Goal: Find specific page/section: Find specific page/section

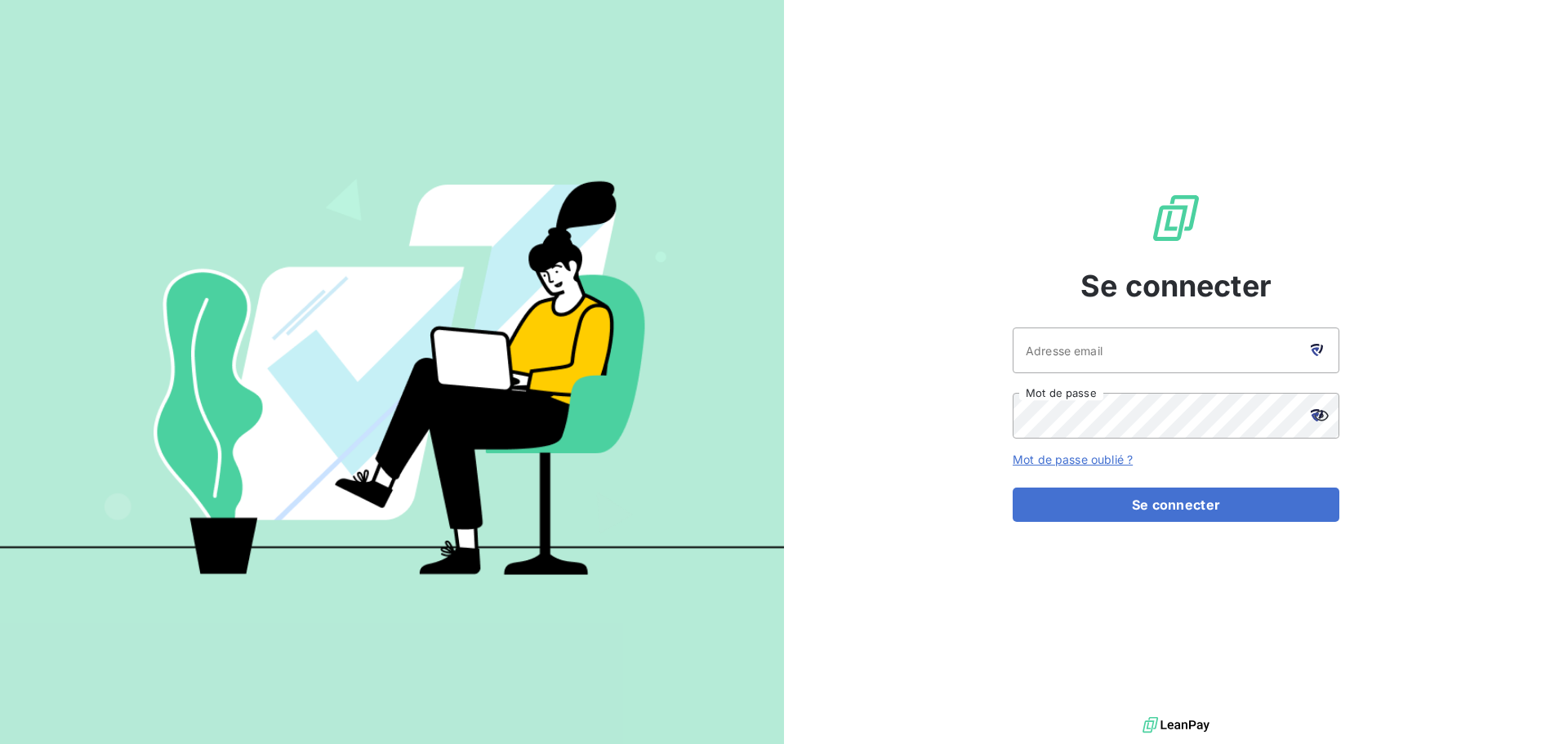
click at [1312, 350] on icon at bounding box center [1314, 351] width 8 height 9
type input "[EMAIL_ADDRESS][DOMAIN_NAME]"
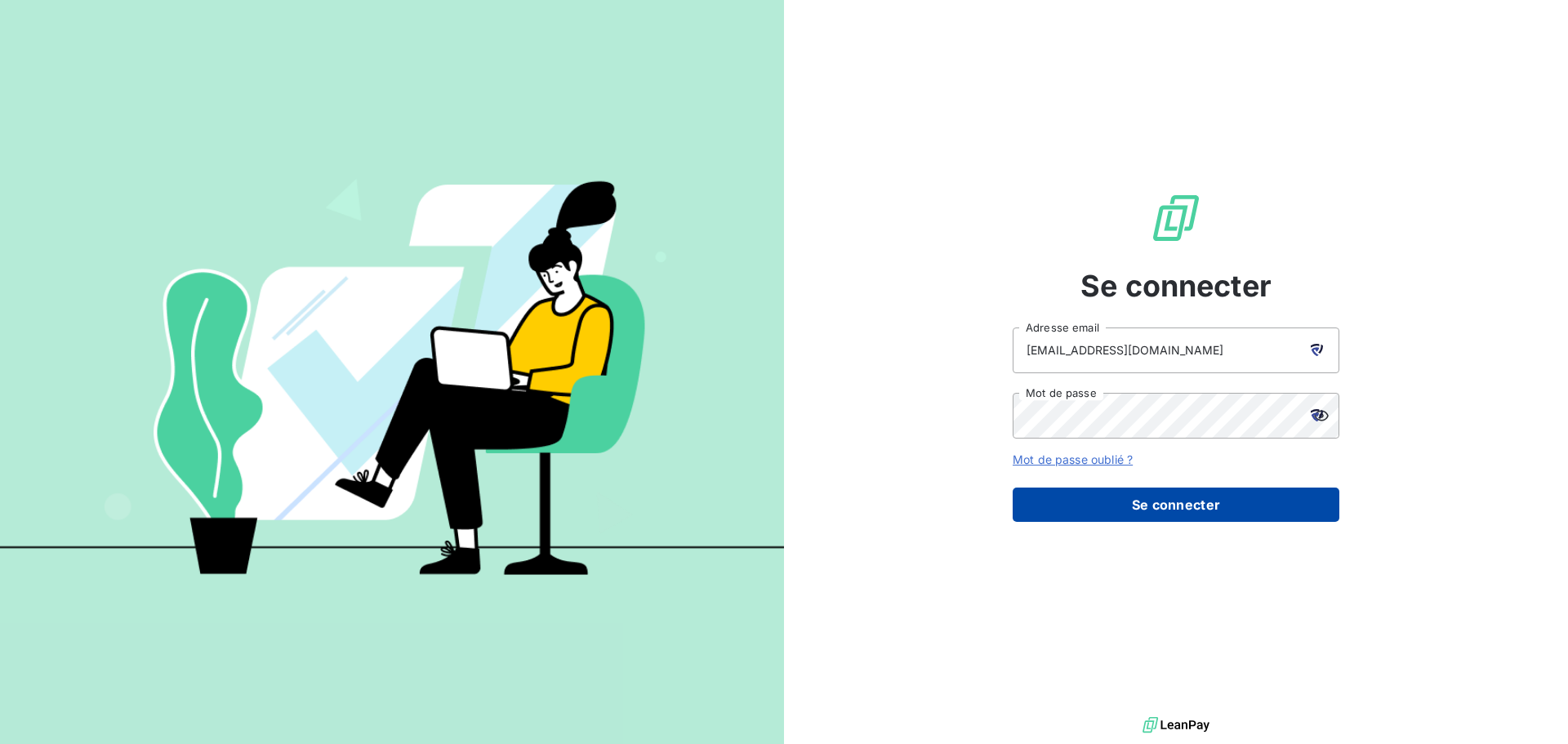
click at [1203, 509] on button "Se connecter" at bounding box center [1175, 504] width 326 height 34
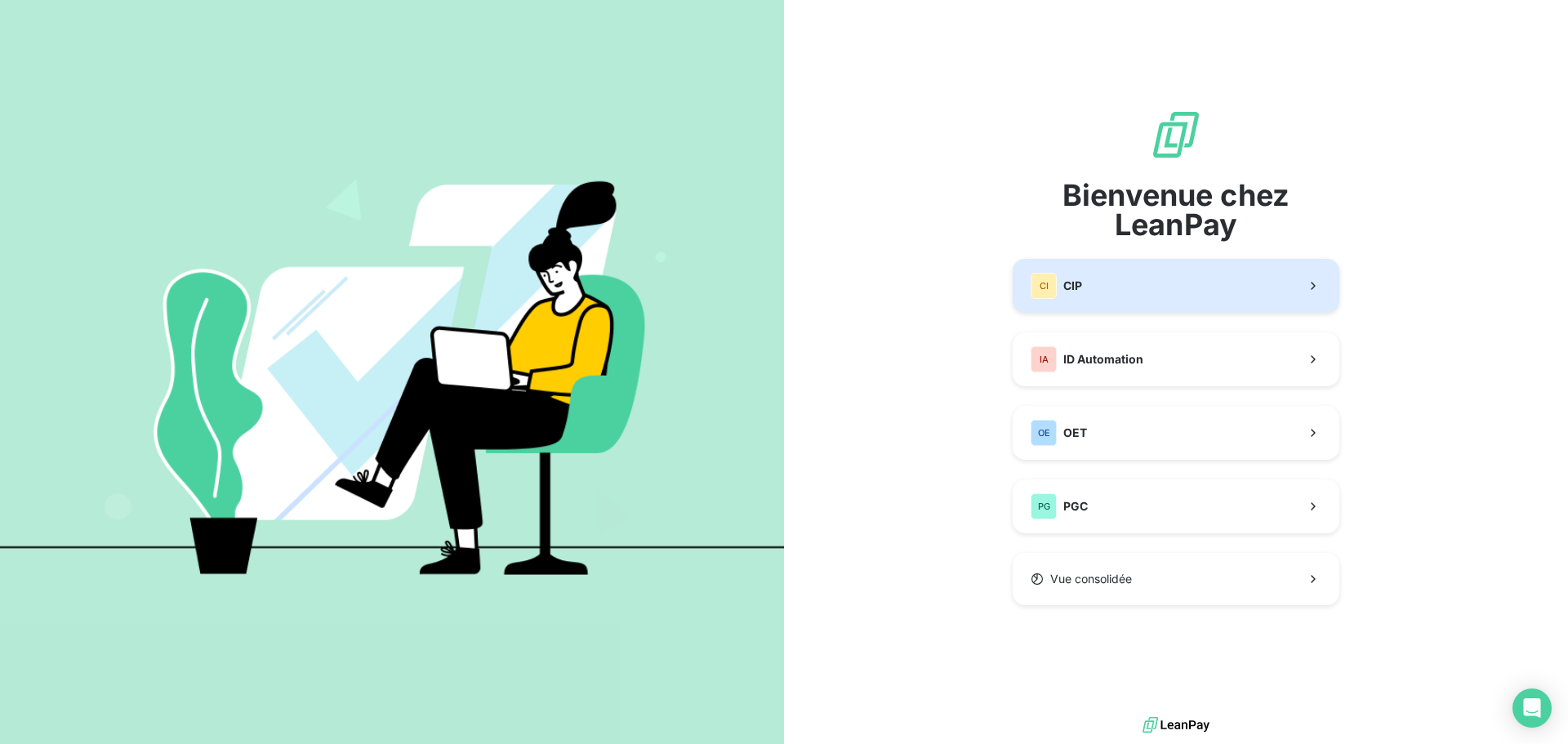
click at [1141, 281] on button "CI CIP" at bounding box center [1175, 285] width 326 height 54
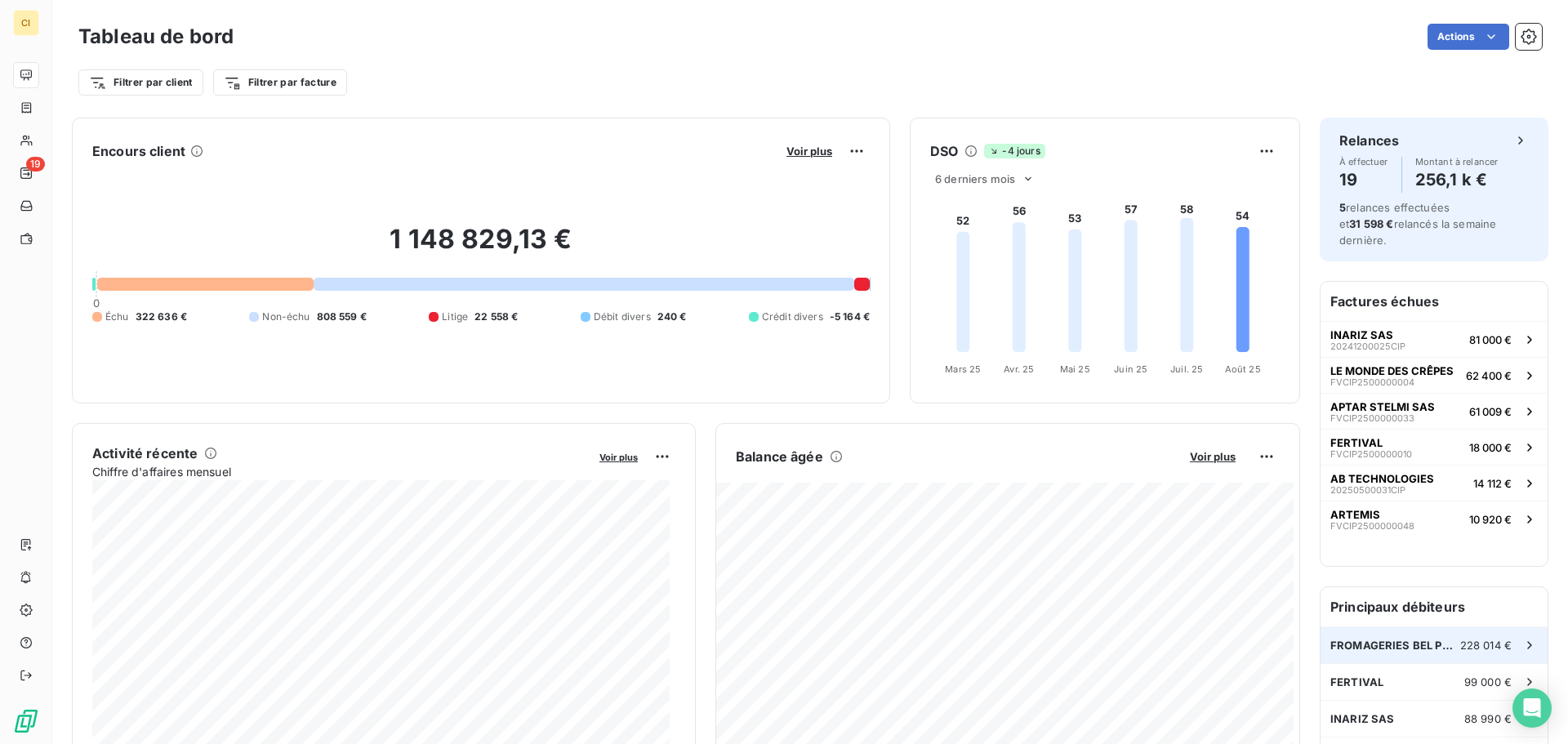
click at [1359, 627] on div "FROMAGERIES BEL PRODUCTION FRANCE 228 014 €" at bounding box center [1433, 644] width 227 height 36
click at [1349, 675] on span "FERTIVAL" at bounding box center [1356, 681] width 53 height 13
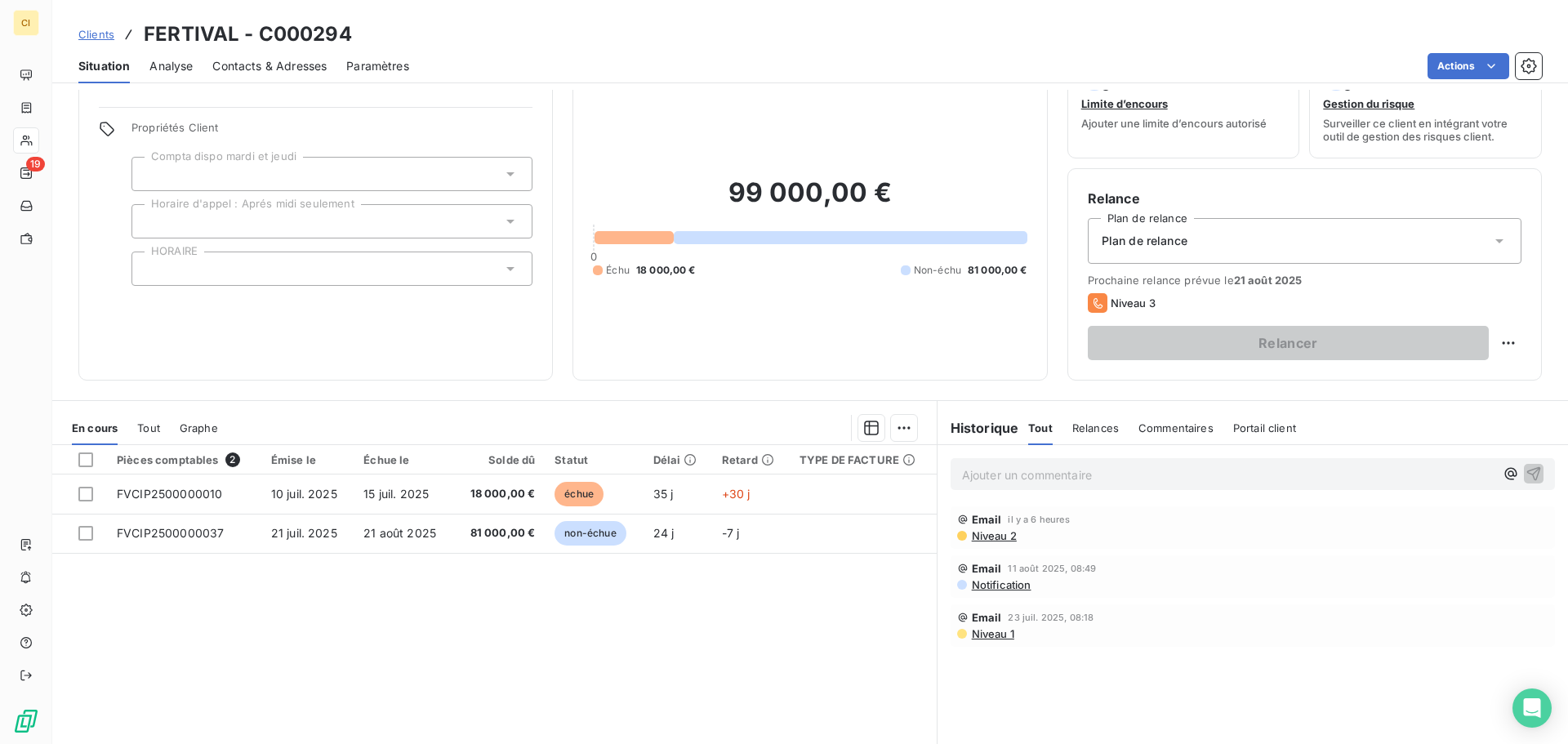
scroll to position [81, 0]
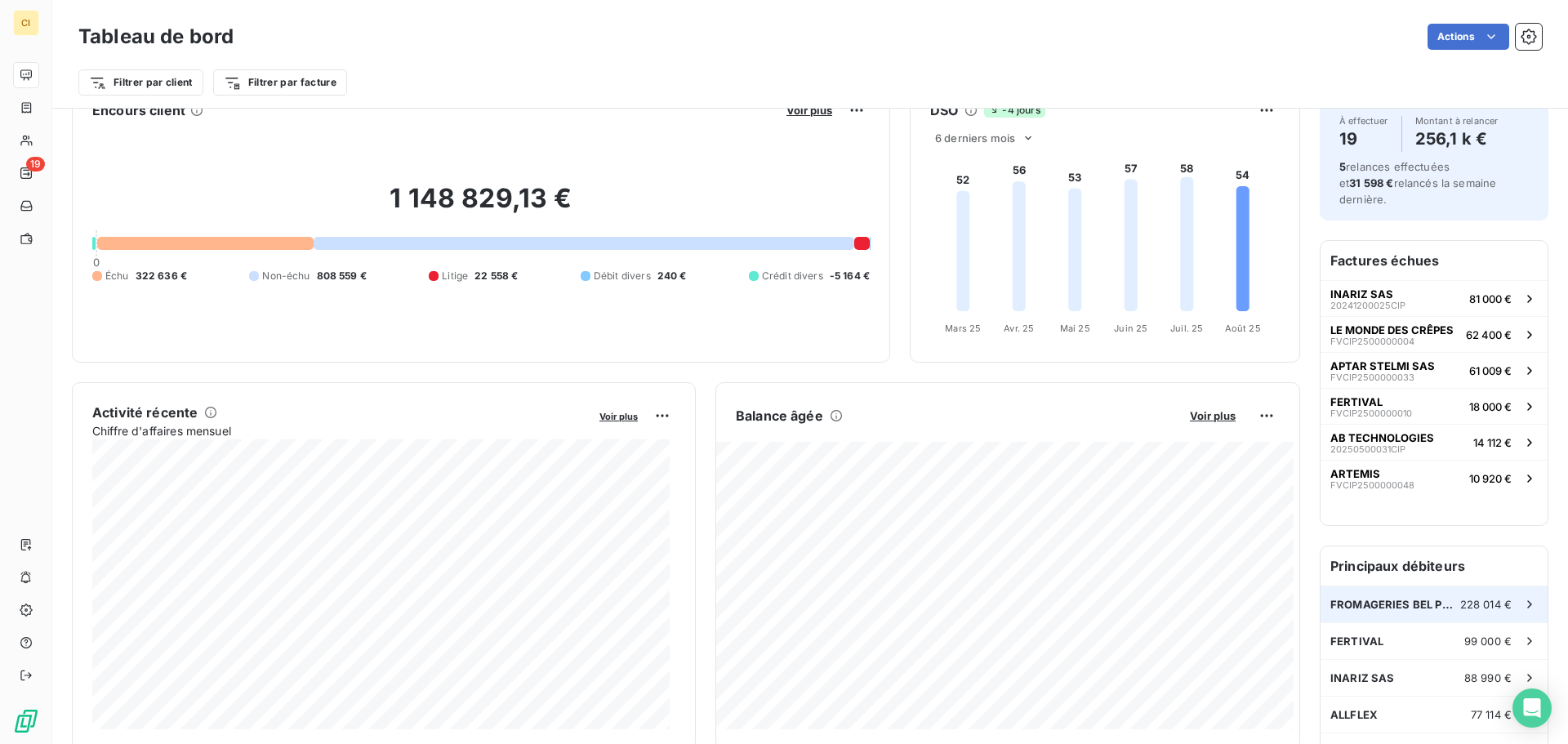
scroll to position [82, 0]
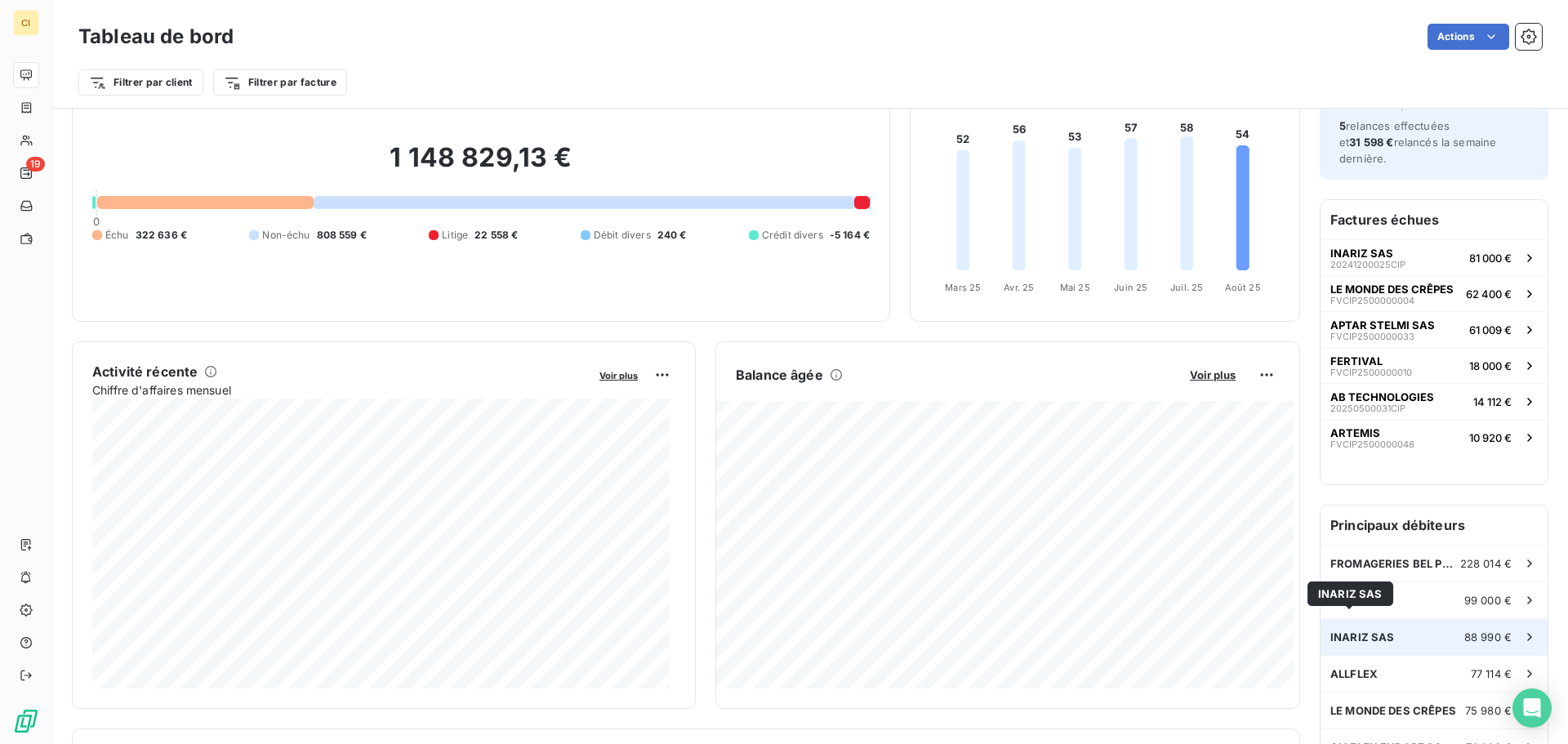
click at [1371, 630] on span "INARIZ SAS" at bounding box center [1362, 636] width 65 height 13
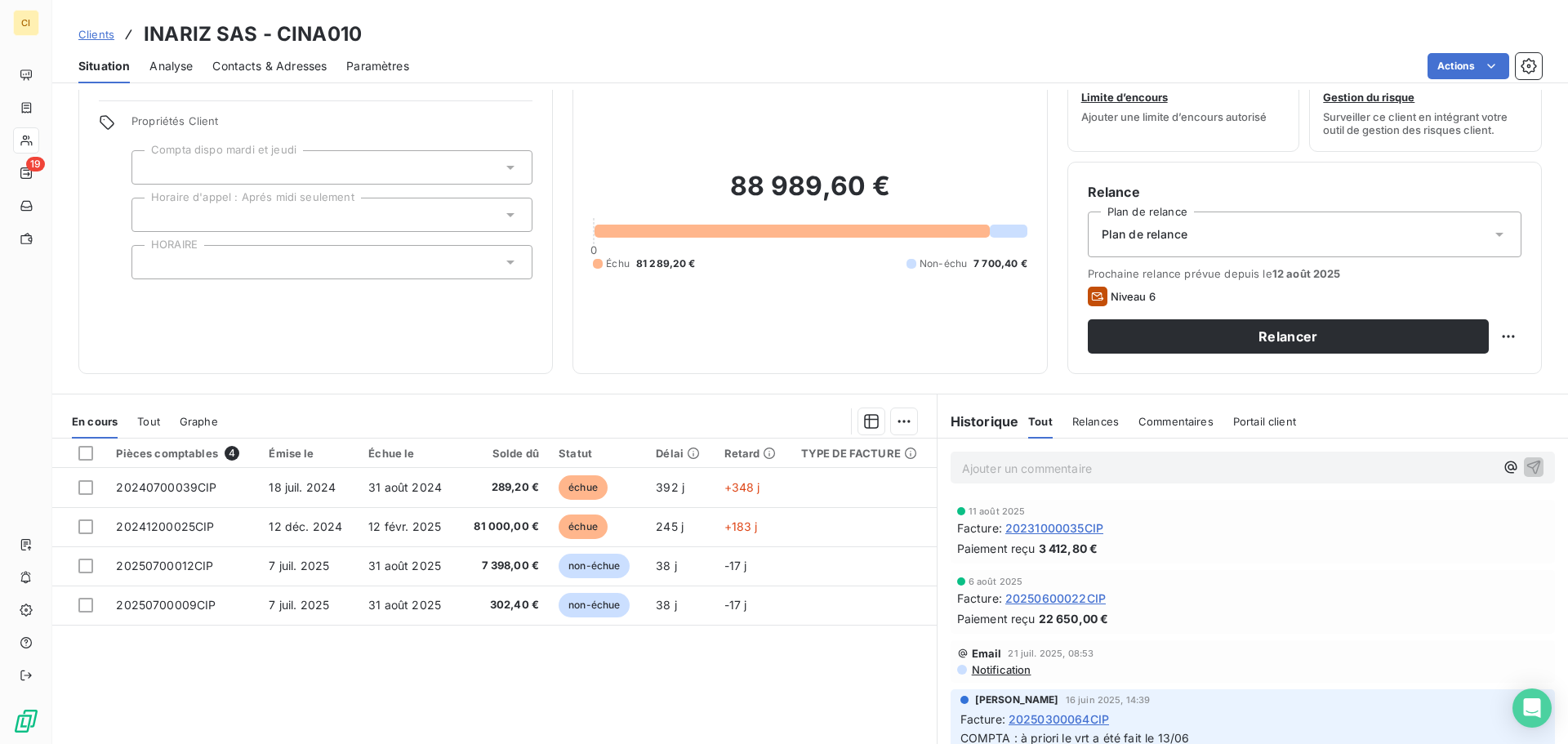
scroll to position [29, 0]
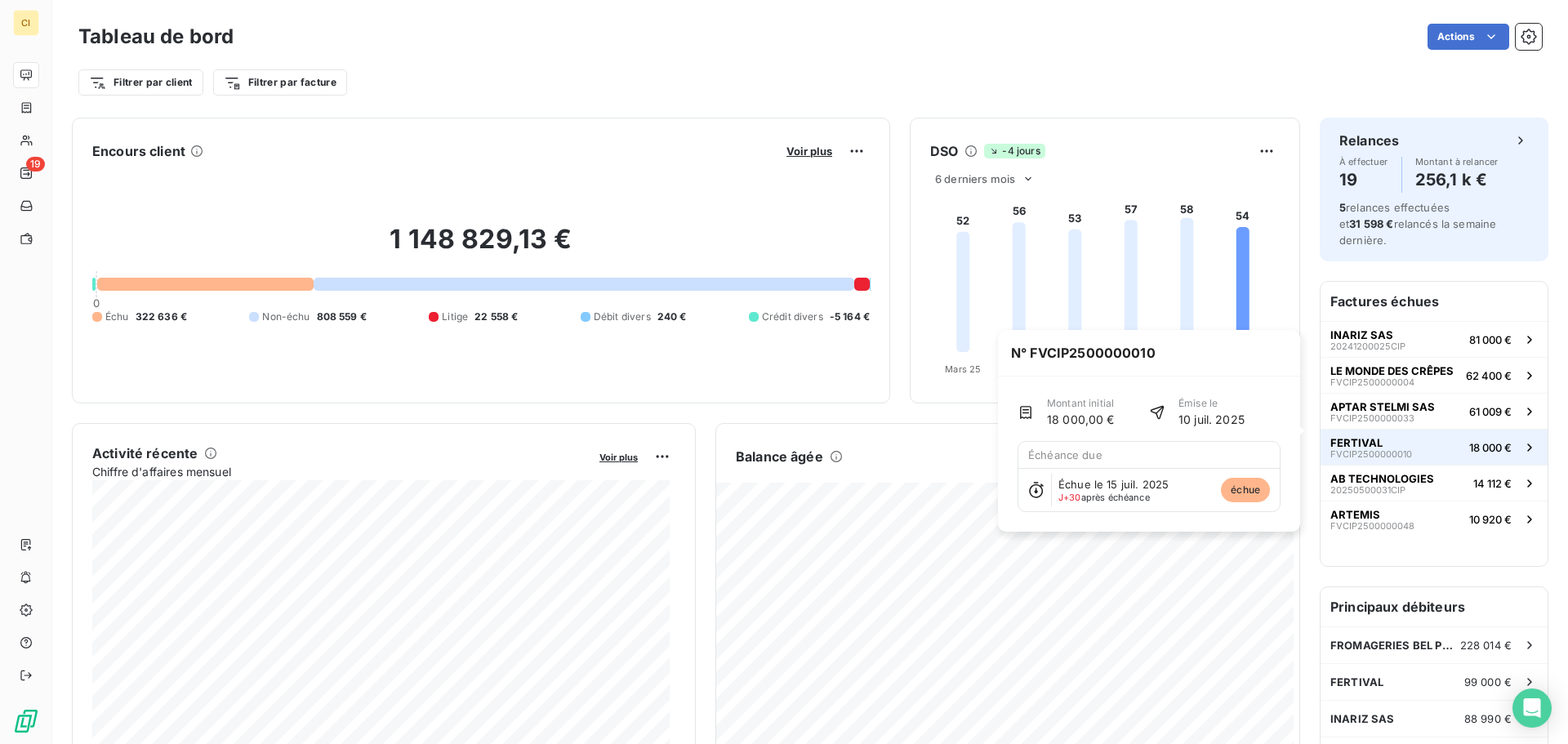
click at [1369, 435] on span "FERTIVAL" at bounding box center [1356, 441] width 52 height 13
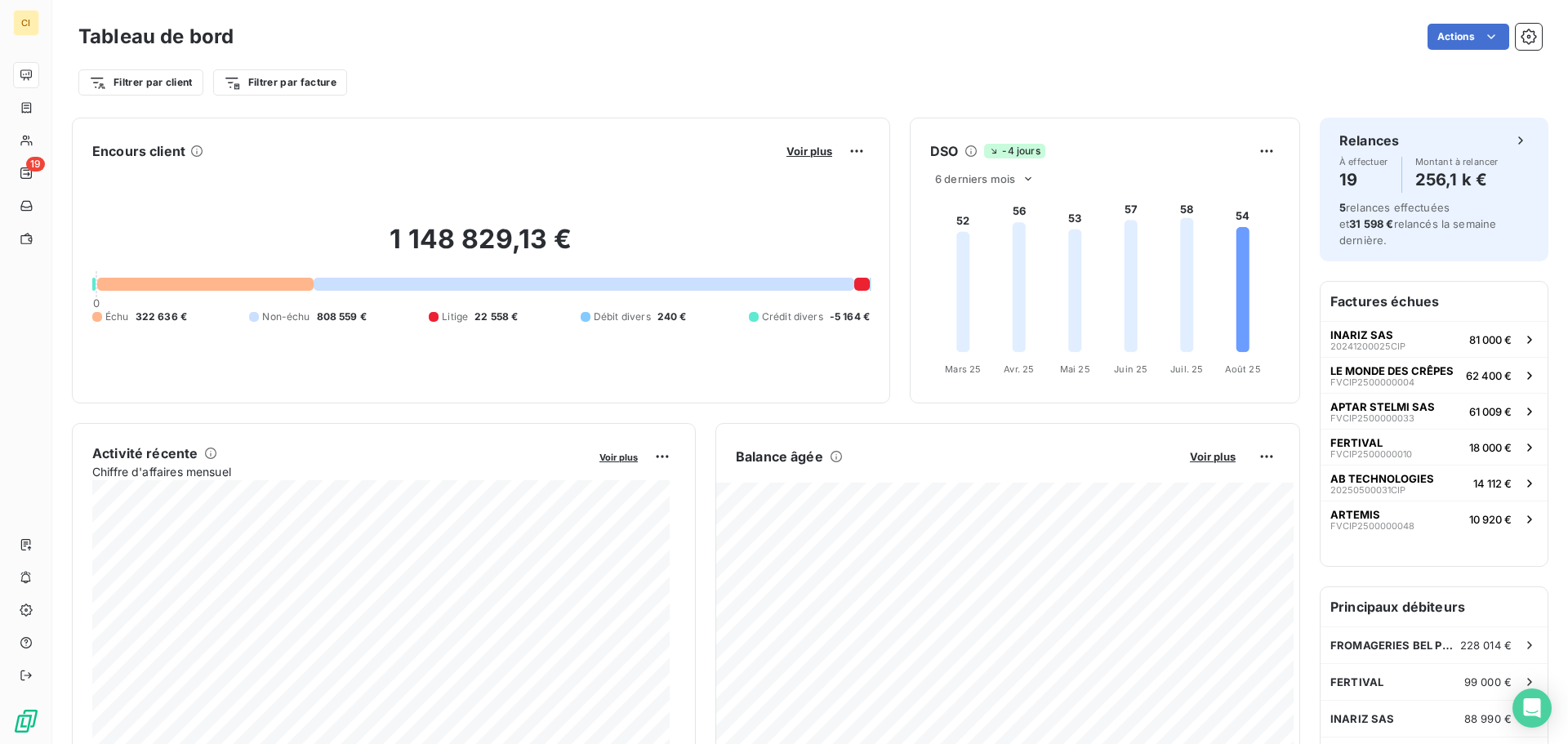
click at [509, 34] on div "Actions" at bounding box center [897, 36] width 1288 height 26
click at [642, 18] on div "Tableau de bord Actions Filtrer par client Filtrer par facture" at bounding box center [810, 53] width 1516 height 107
